Goal: Task Accomplishment & Management: Use online tool/utility

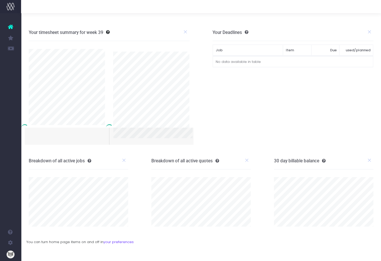
click at [12, 27] on icon at bounding box center [10, 26] width 5 height 7
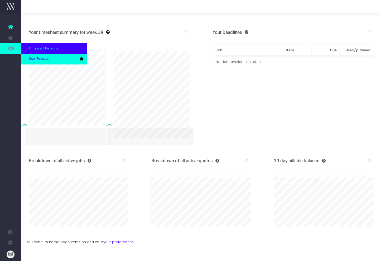
click at [38, 57] on span "New Forecast" at bounding box center [39, 59] width 21 height 5
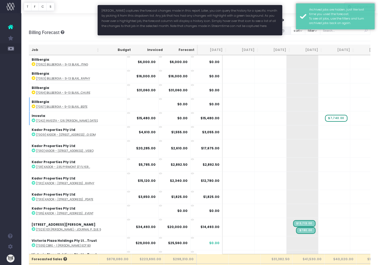
click at [291, 27] on button "button" at bounding box center [283, 31] width 13 height 8
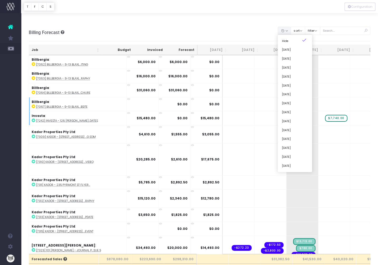
click at [284, 13] on div at bounding box center [199, 6] width 357 height 13
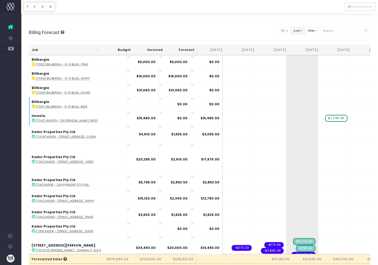
click at [305, 27] on button "sort" at bounding box center [297, 31] width 14 height 8
click at [308, 45] on link "Sort by Client Name Asc" at bounding box center [310, 49] width 41 height 9
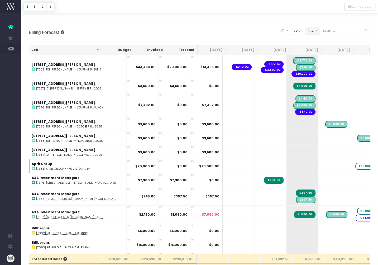
click at [318, 27] on button "filter" at bounding box center [312, 31] width 15 height 8
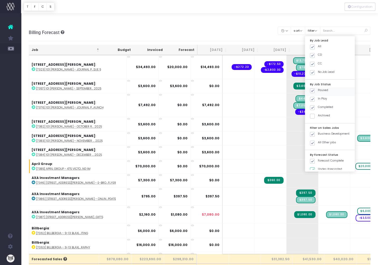
click at [314, 88] on span at bounding box center [312, 90] width 5 height 5
click at [318, 88] on input "Paused" at bounding box center [319, 89] width 3 height 3
checkbox input "false"
click at [324, 171] on button "Apply" at bounding box center [317, 175] width 16 height 9
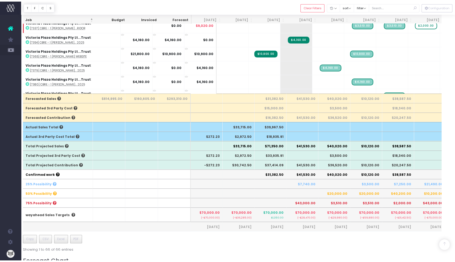
scroll to position [157, 0]
